Goal: Transaction & Acquisition: Purchase product/service

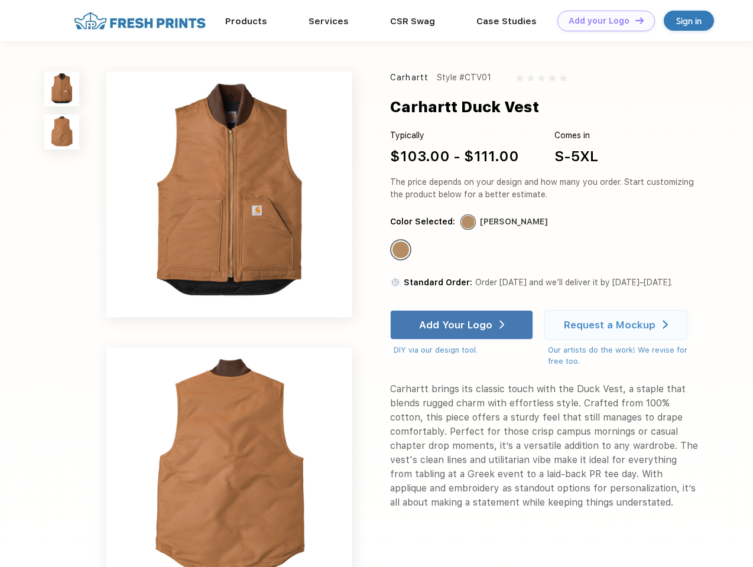
click at [602, 21] on link "Add your Logo Design Tool" at bounding box center [606, 21] width 98 height 21
click at [0, 0] on div "Design Tool" at bounding box center [0, 0] width 0 height 0
click at [634, 20] on link "Add your Logo Design Tool" at bounding box center [606, 21] width 98 height 21
click at [62, 89] on img at bounding box center [61, 89] width 35 height 35
click at [62, 132] on img at bounding box center [61, 132] width 35 height 35
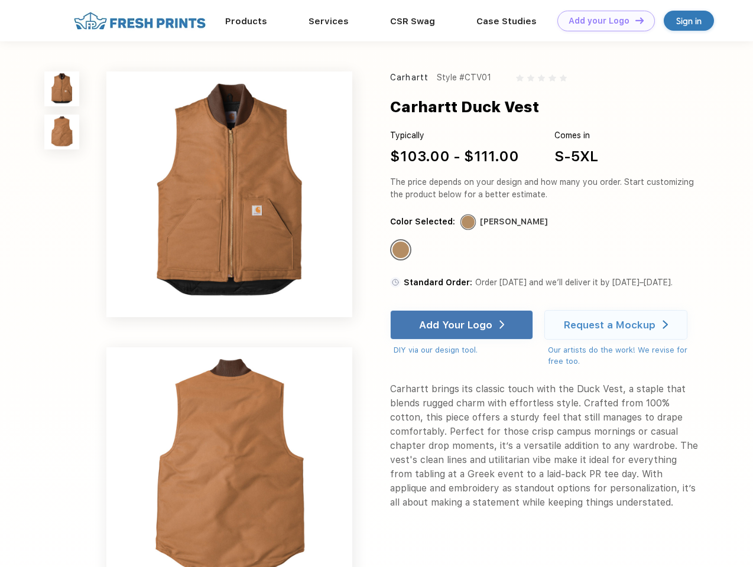
click at [402, 251] on div "Standard Color" at bounding box center [400, 250] width 17 height 17
click at [463, 325] on div "Add Your Logo" at bounding box center [455, 325] width 73 height 12
click at [618, 325] on div "Request a Mockup" at bounding box center [610, 325] width 92 height 12
